Goal: Task Accomplishment & Management: Manage account settings

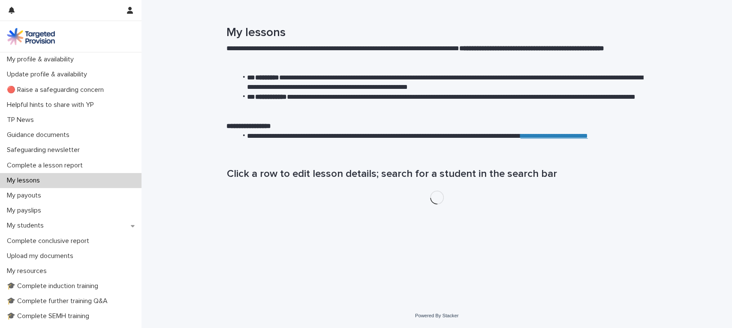
click at [33, 180] on p "My lessons" at bounding box center [24, 180] width 43 height 8
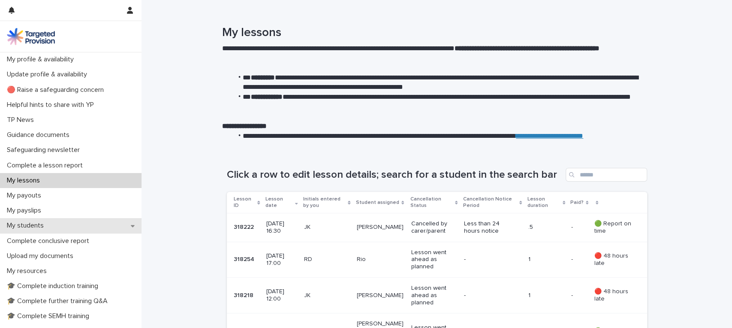
click at [42, 226] on p "My students" at bounding box center [26, 225] width 47 height 8
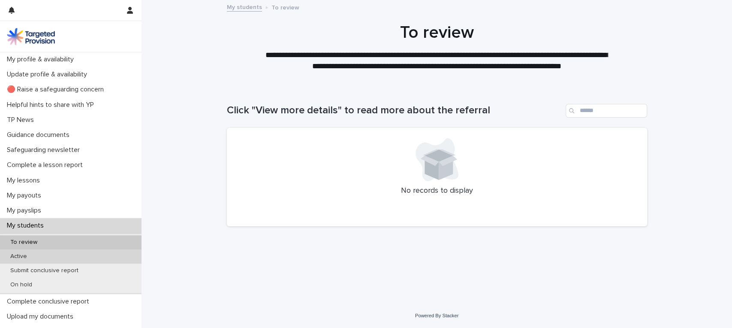
click at [30, 255] on p "Active" at bounding box center [18, 256] width 30 height 7
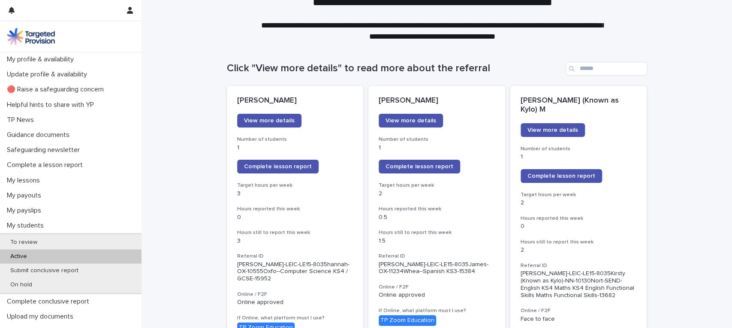
scroll to position [57, 0]
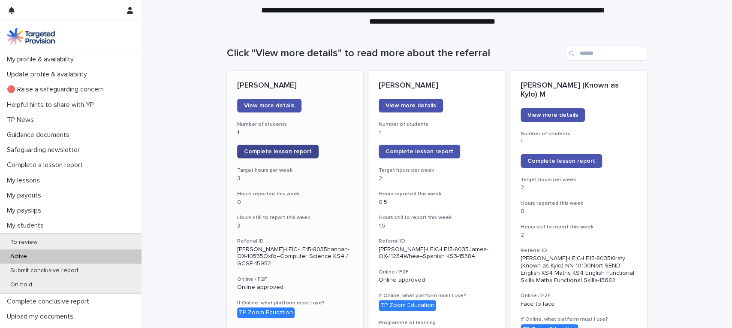
click at [263, 151] on span "Complete lesson report" at bounding box center [278, 151] width 68 height 6
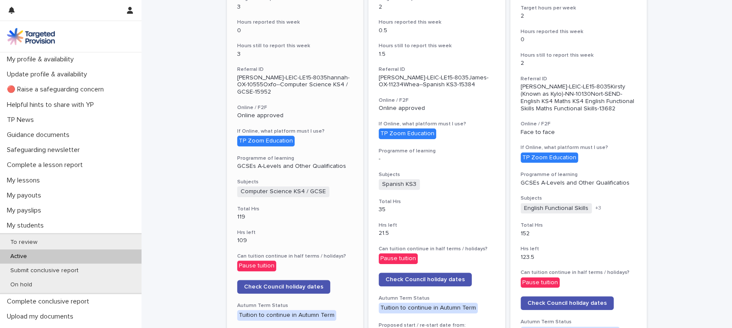
scroll to position [0, 0]
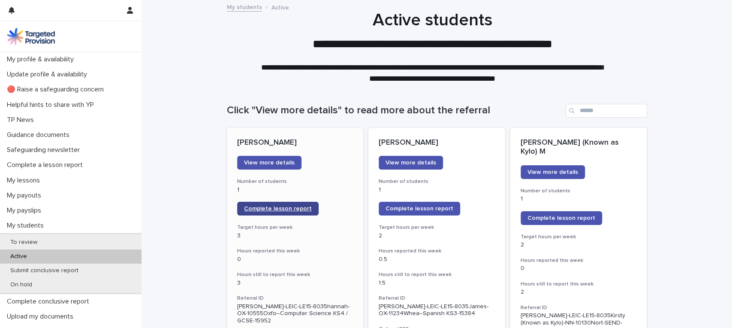
click at [268, 209] on span "Complete lesson report" at bounding box center [278, 208] width 68 height 6
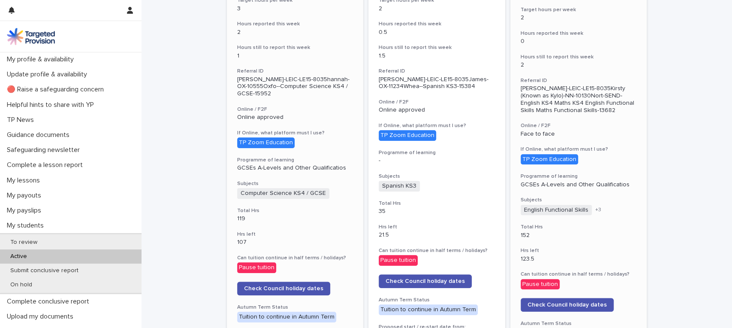
scroll to position [204, 0]
